Goal: Navigation & Orientation: Go to known website

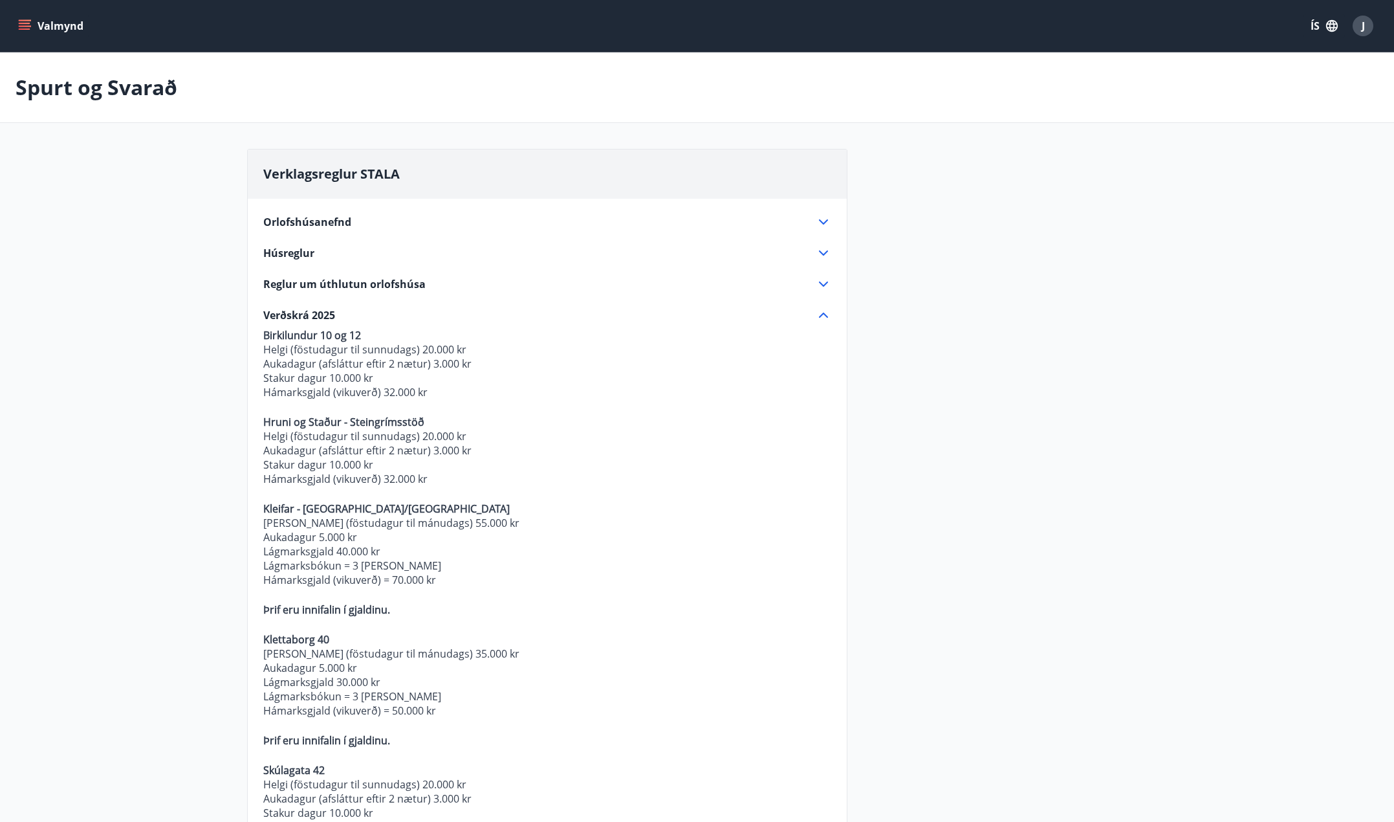
click at [47, 23] on button "Valmynd" at bounding box center [52, 25] width 73 height 23
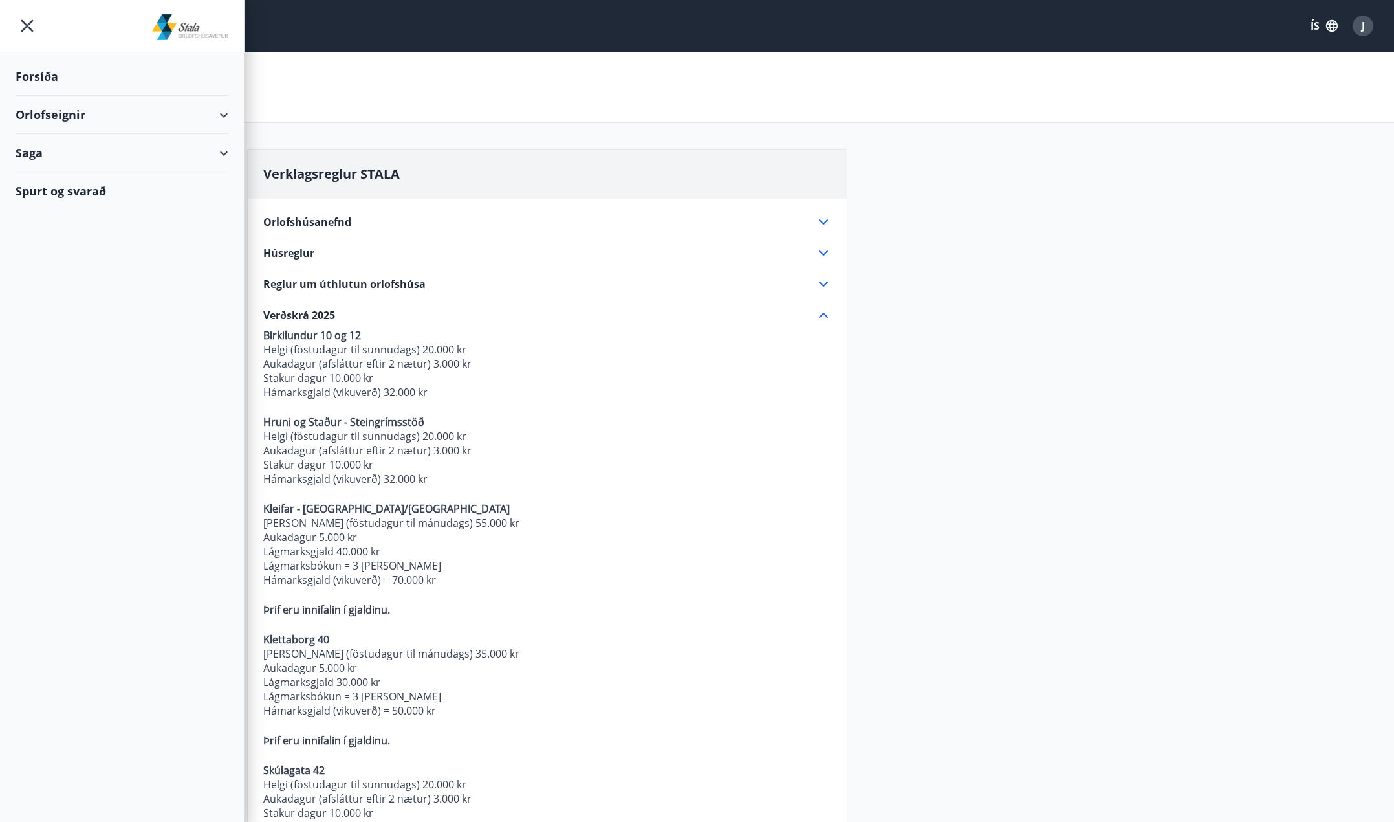
click at [49, 77] on div "Forsíða" at bounding box center [122, 77] width 213 height 38
